Goal: Obtain resource: Download file/media

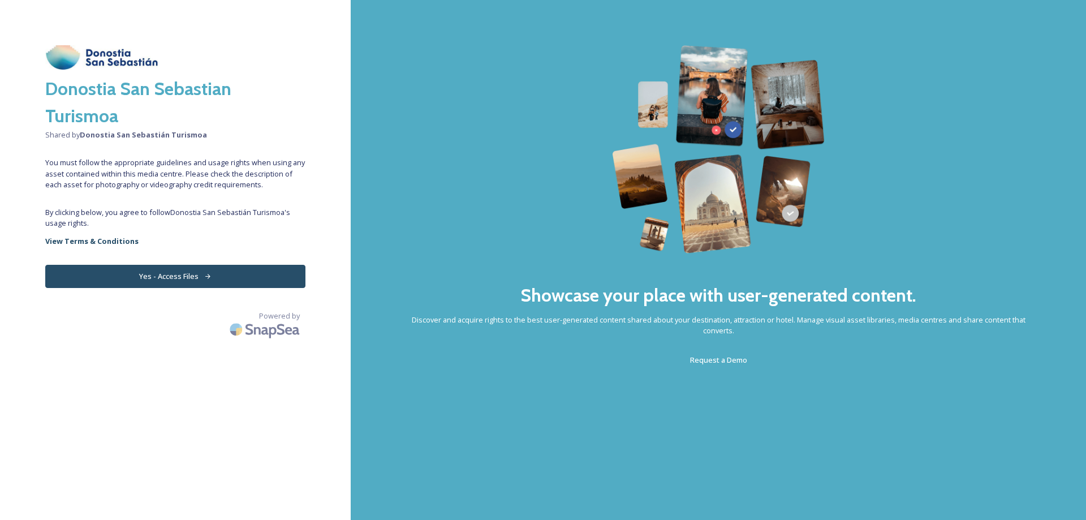
click at [195, 278] on button "Yes - Access Files" at bounding box center [175, 276] width 260 height 23
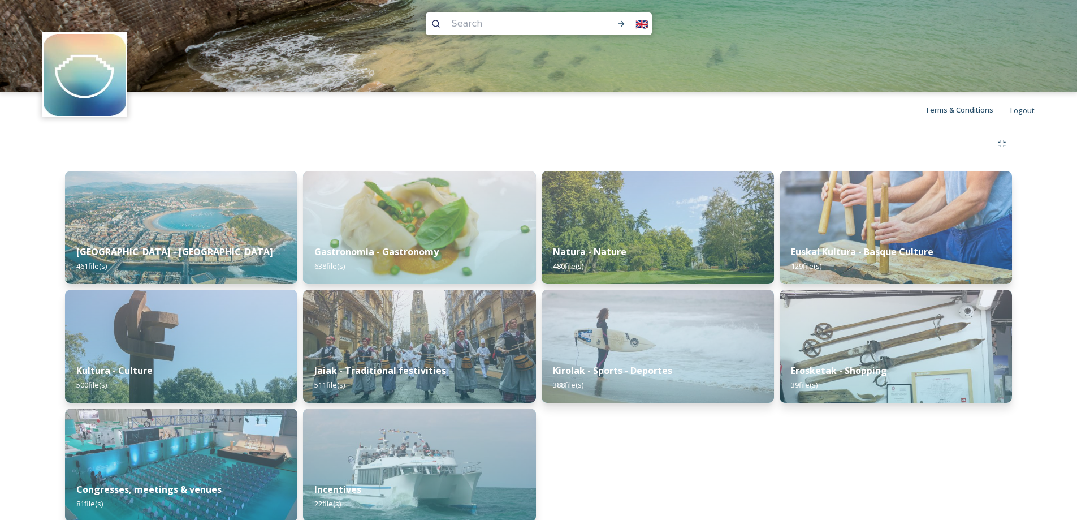
scroll to position [23, 0]
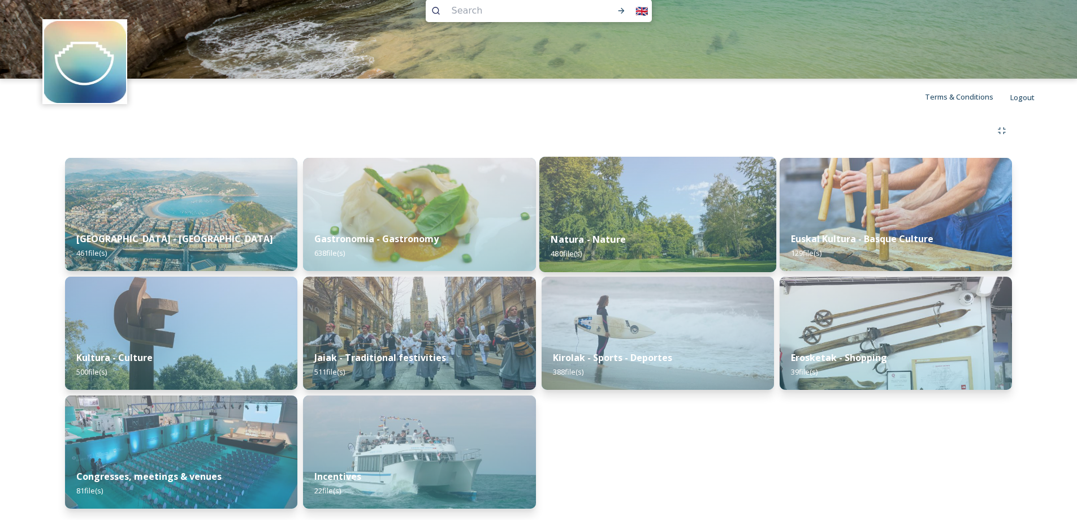
click at [590, 206] on img at bounding box center [657, 214] width 237 height 115
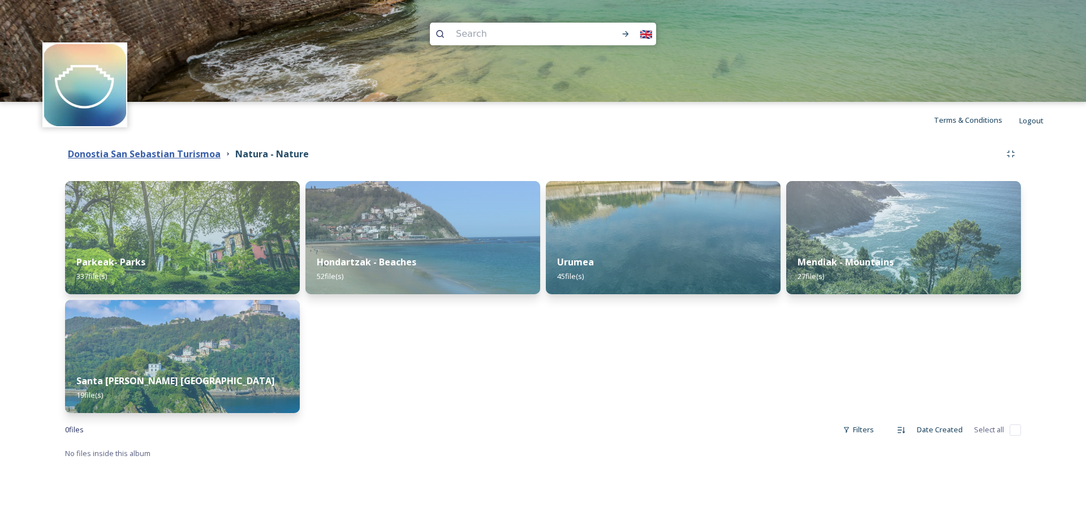
click at [199, 152] on strong "Donostia San Sebastian Turismoa" at bounding box center [144, 154] width 153 height 12
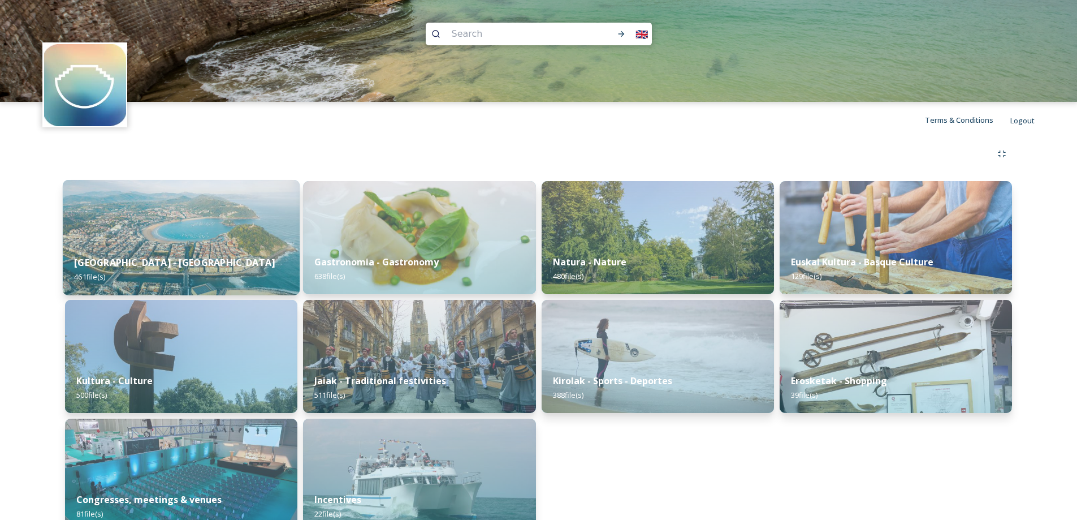
click at [150, 241] on img at bounding box center [181, 237] width 237 height 115
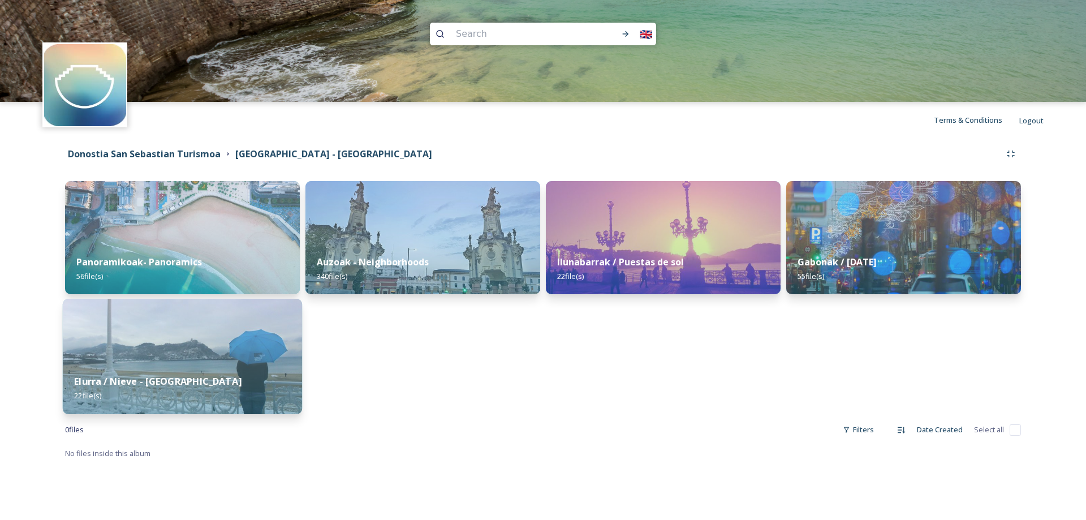
click at [126, 358] on img at bounding box center [182, 356] width 239 height 115
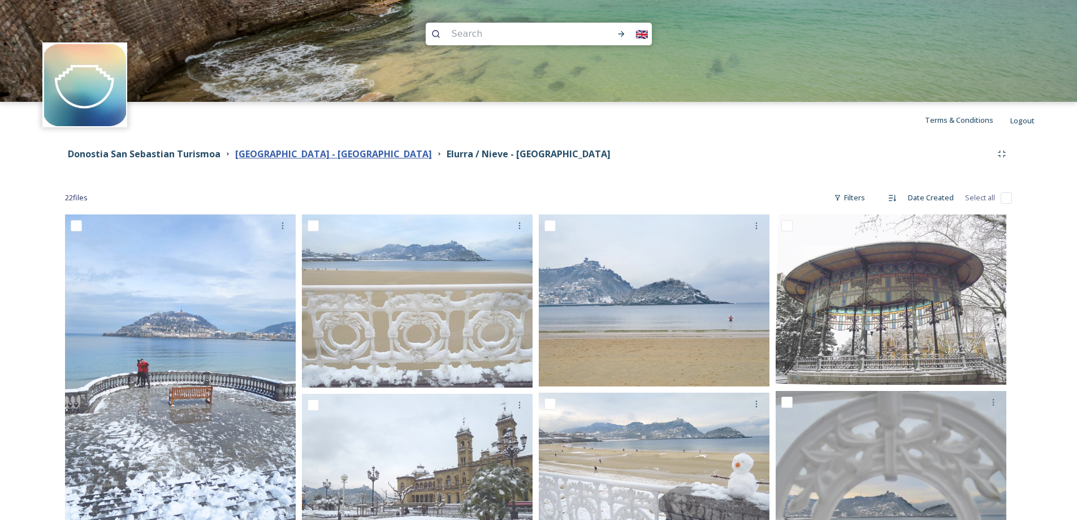
click at [315, 158] on strong "[GEOGRAPHIC_DATA] - [GEOGRAPHIC_DATA]" at bounding box center [333, 154] width 197 height 12
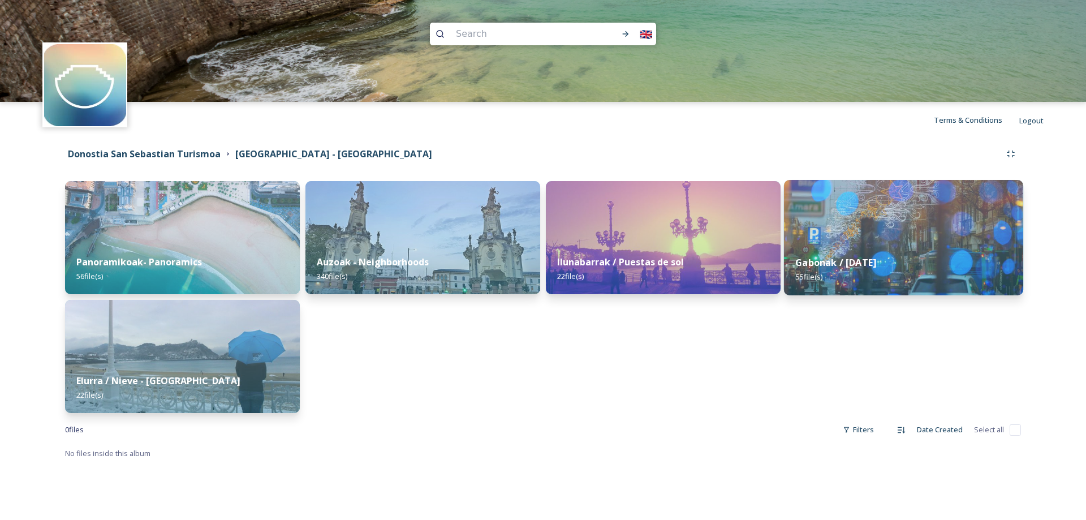
click at [921, 234] on img at bounding box center [903, 237] width 239 height 115
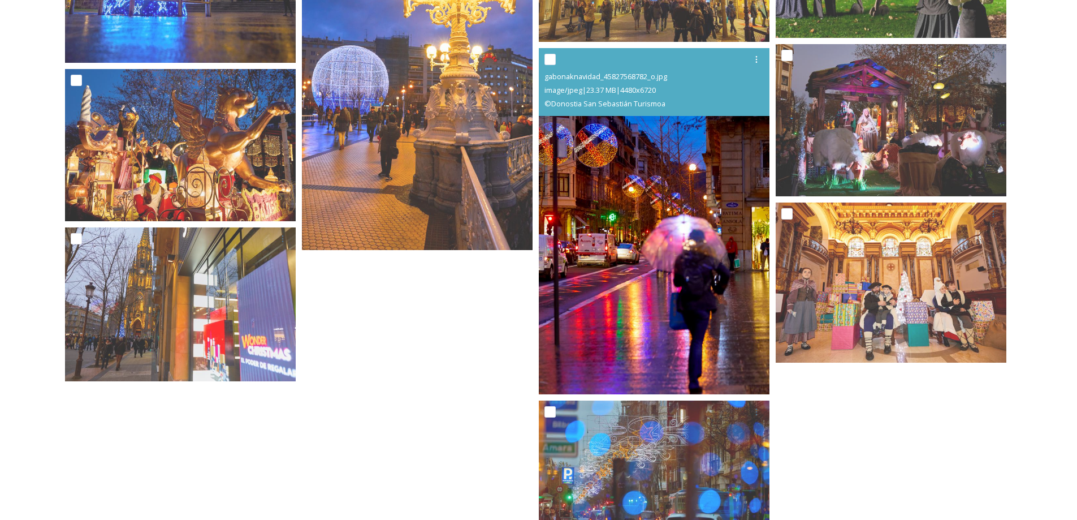
scroll to position [2709, 0]
